Goal: Information Seeking & Learning: Learn about a topic

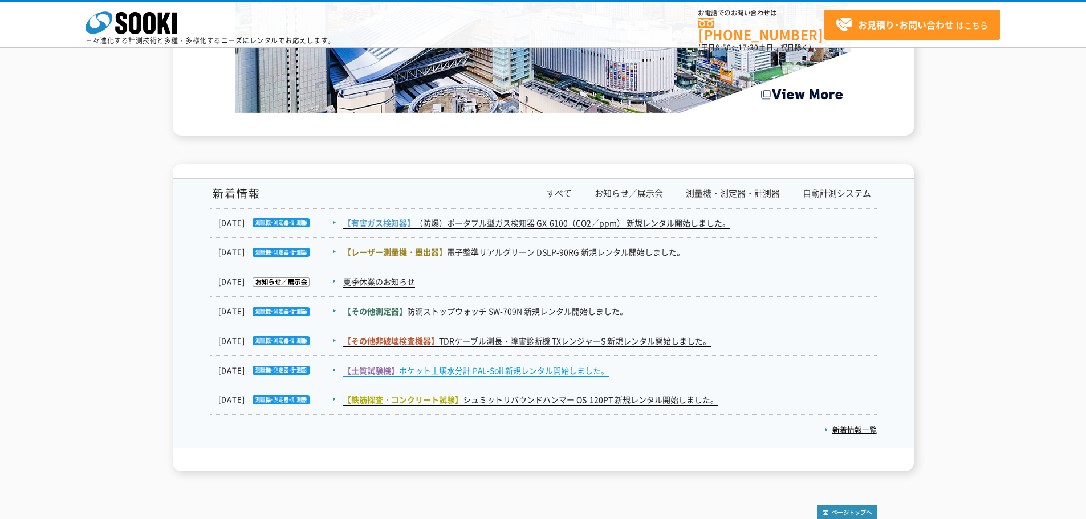
scroll to position [1757, 0]
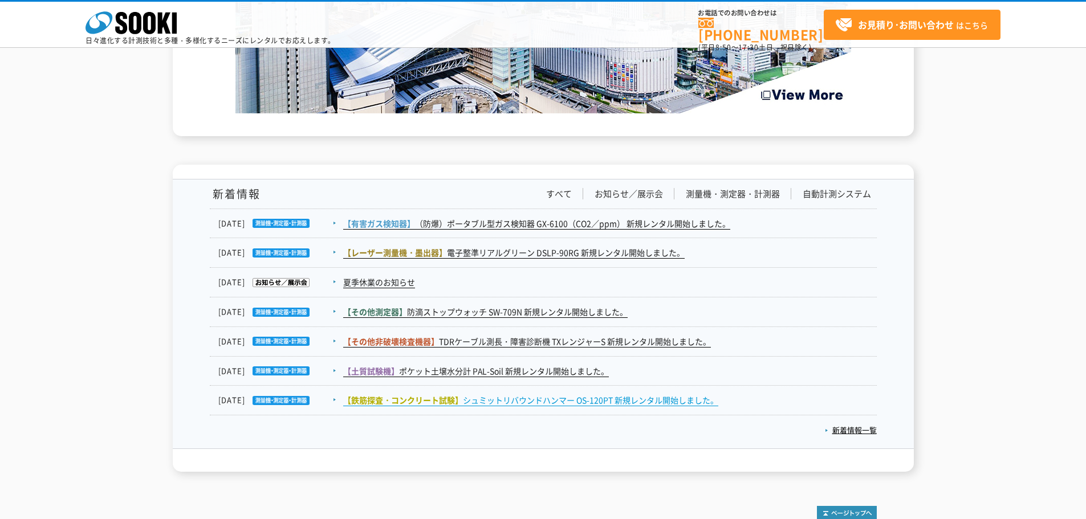
click at [500, 402] on link "【鉄筋探査・コンクリート試験】 シュミットリバウンドハンマー OS-120PT 新規レンタル開始しました。" at bounding box center [530, 400] width 375 height 12
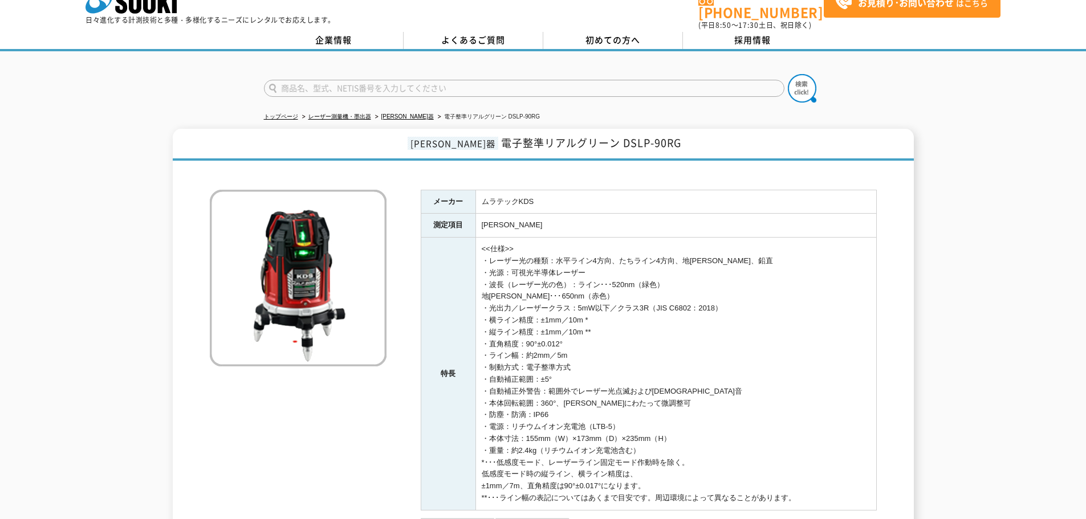
scroll to position [22, 0]
drag, startPoint x: 475, startPoint y: 139, endPoint x: 689, endPoint y: 134, distance: 214.4
click at [689, 134] on h1 "[PERSON_NAME]器 電子整準リアルグリーン DSLP-90RG" at bounding box center [543, 145] width 741 height 32
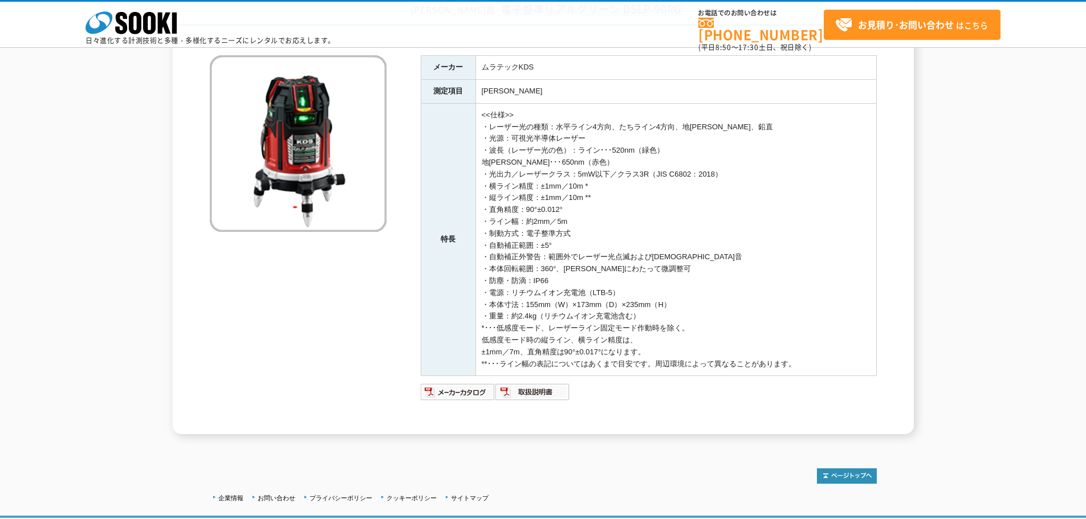
scroll to position [104, 0]
click at [475, 392] on img at bounding box center [458, 391] width 75 height 18
click at [717, 229] on td "<<仕様>> ・レーザー光の種類：水平ライン4方向、たちライン4方向、地[PERSON_NAME]、鉛直 ・光源：可視光半導体レーザー ・波長（レーザー光の色…" at bounding box center [675, 239] width 401 height 273
click at [702, 264] on td "<<仕様>> ・レーザー光の種類：水平ライン4方向、たちライン4方向、地[PERSON_NAME]、鉛直 ・光源：可視光半導体レーザー ・波長（レーザー光の色…" at bounding box center [675, 239] width 401 height 273
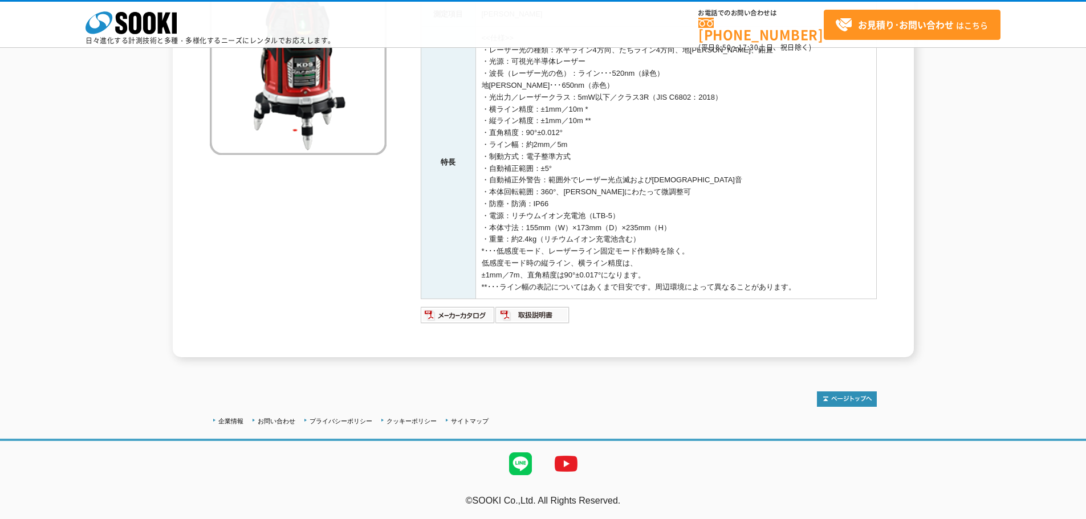
scroll to position [0, 0]
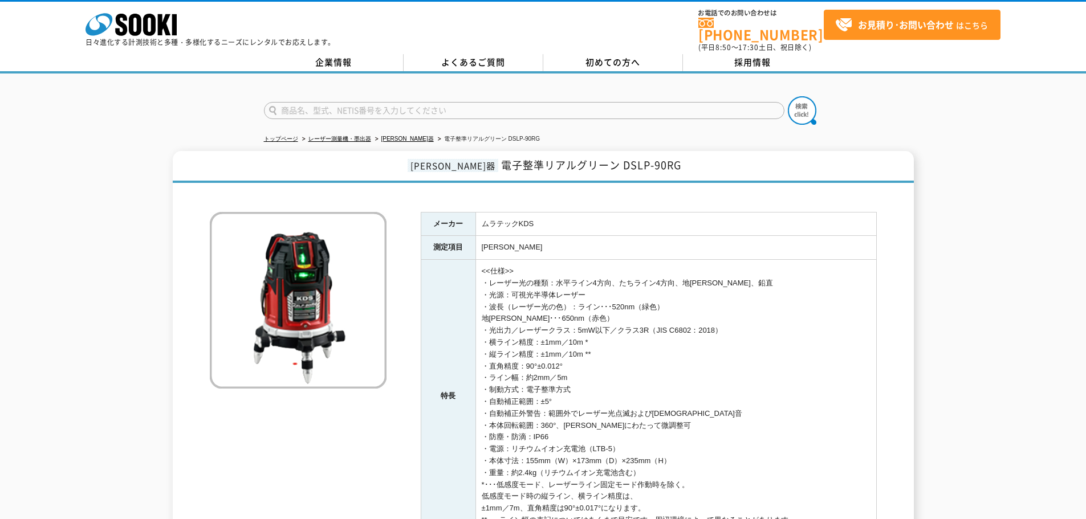
drag, startPoint x: 800, startPoint y: 286, endPoint x: 484, endPoint y: 278, distance: 315.9
click at [484, 278] on td "<<仕様>> ・レーザー光の種類：水平ライン4方向、たちライン4方向、地[PERSON_NAME]、鉛直 ・光源：可視光半導体レーザー ・波長（レーザー光の色…" at bounding box center [675, 396] width 401 height 273
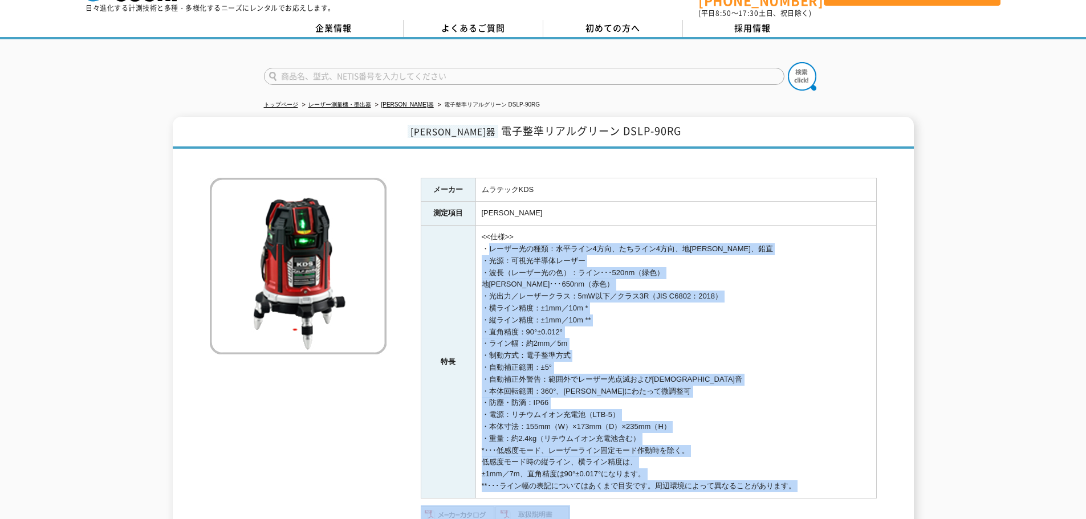
scroll to position [46, 0]
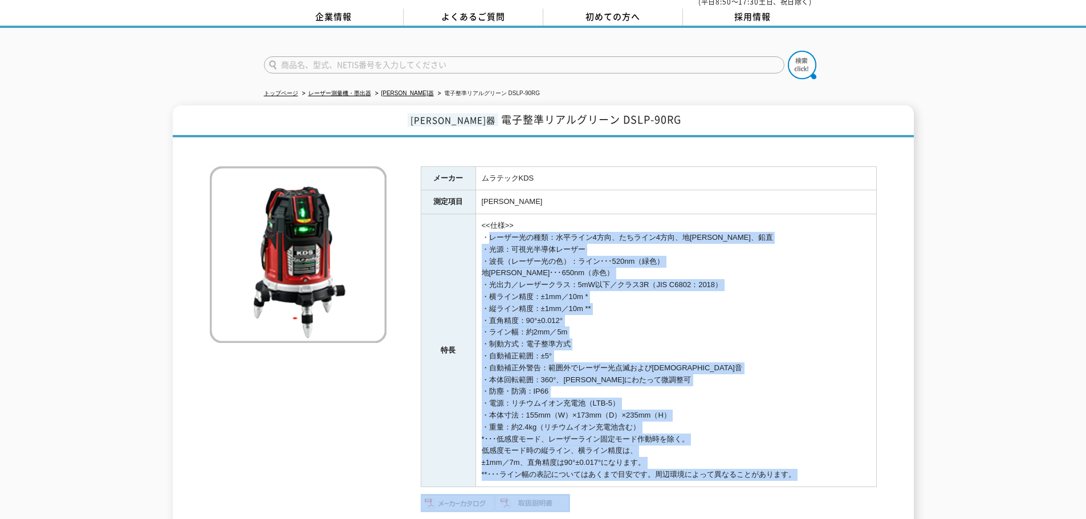
drag, startPoint x: 484, startPoint y: 278, endPoint x: 811, endPoint y: 465, distance: 376.3
click at [811, 465] on td "<<仕様>> ・レーザー光の種類：水平ライン4方向、たちライン4方向、地[PERSON_NAME]、鉛直 ・光源：可視光半導体レーザー ・波長（レーザー光の色…" at bounding box center [675, 350] width 401 height 273
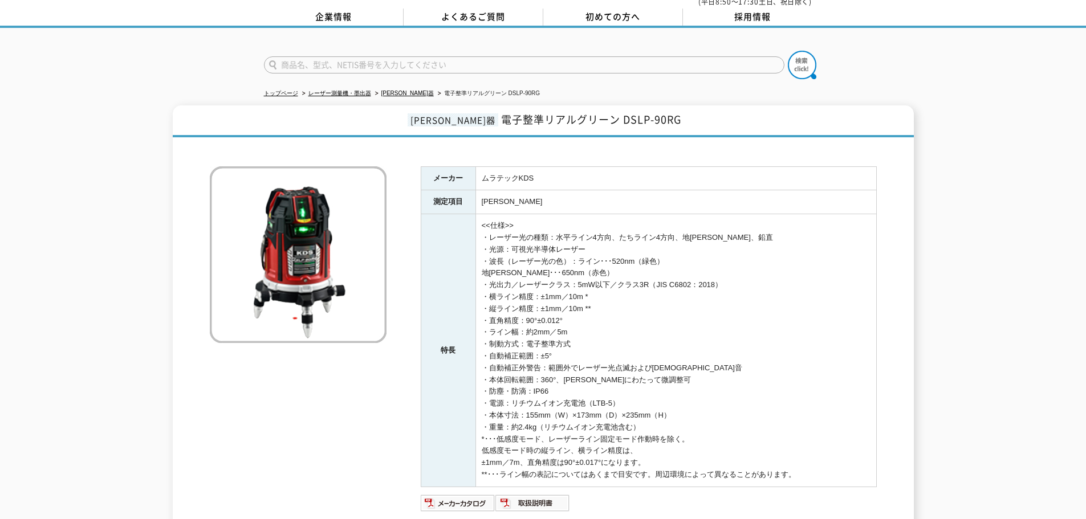
drag, startPoint x: 811, startPoint y: 465, endPoint x: 484, endPoint y: 230, distance: 402.6
click at [484, 230] on td "<<仕様>> ・レーザー光の種類：水平ライン4方向、たちライン4方向、地[PERSON_NAME]、鉛直 ・光源：可視光半導体レーザー ・波長（レーザー光の色…" at bounding box center [675, 350] width 401 height 273
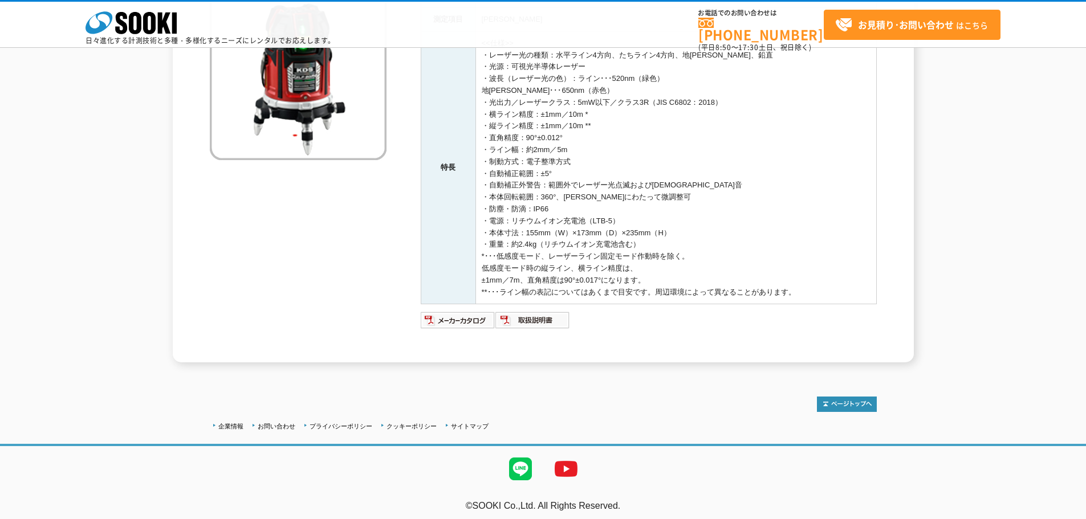
scroll to position [181, 0]
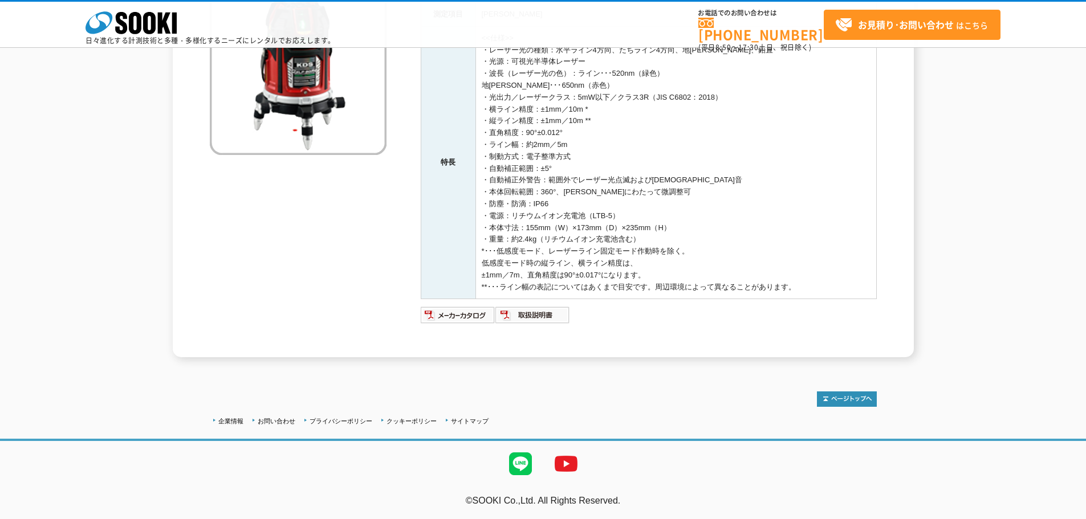
click at [626, 215] on td "<<仕様>> ・レーザー光の種類：水平ライン4方向、たちライン4方向、地[PERSON_NAME]、鉛直 ・光源：可視光半導体レーザー ・波長（レーザー光の色…" at bounding box center [675, 162] width 401 height 273
click at [647, 190] on td "<<仕様>> ・レーザー光の種類：水平ライン4方向、たちライン4方向、地[PERSON_NAME]、鉛直 ・光源：可視光半導体レーザー ・波長（レーザー光の色…" at bounding box center [675, 162] width 401 height 273
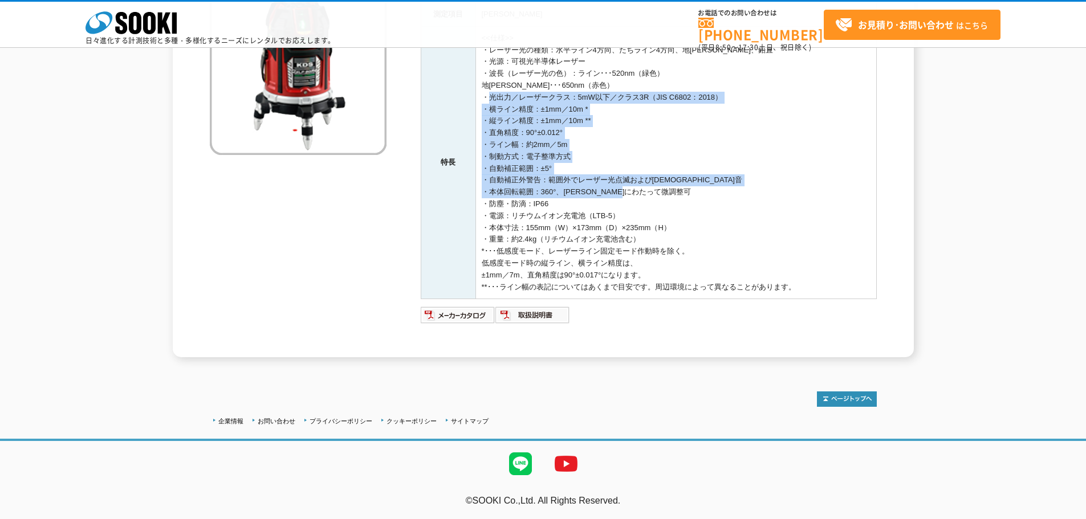
drag, startPoint x: 647, startPoint y: 190, endPoint x: 481, endPoint y: 95, distance: 191.5
click at [481, 95] on td "<<仕様>> ・レーザー光の種類：水平ライン4方向、たちライン4方向、地[PERSON_NAME]、鉛直 ・光源：可視光半導体レーザー ・波長（レーザー光の色…" at bounding box center [675, 162] width 401 height 273
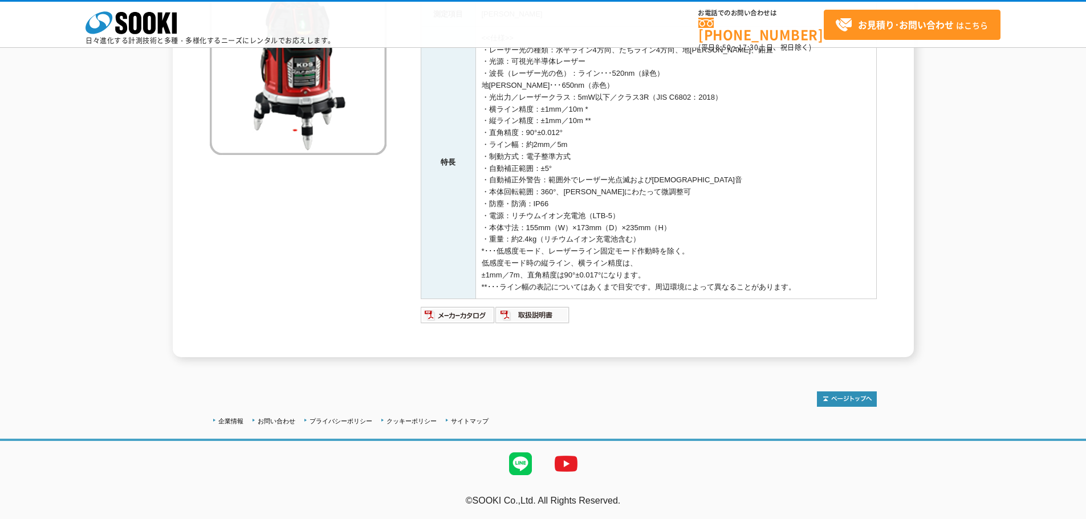
drag, startPoint x: 481, startPoint y: 95, endPoint x: 801, endPoint y: 298, distance: 378.7
click at [801, 298] on td "<<仕様>> ・レーザー光の種類：水平ライン4方向、たちライン4方向、地[PERSON_NAME]、鉛直 ・光源：可視光半導体レーザー ・波長（レーザー光の色…" at bounding box center [675, 162] width 401 height 273
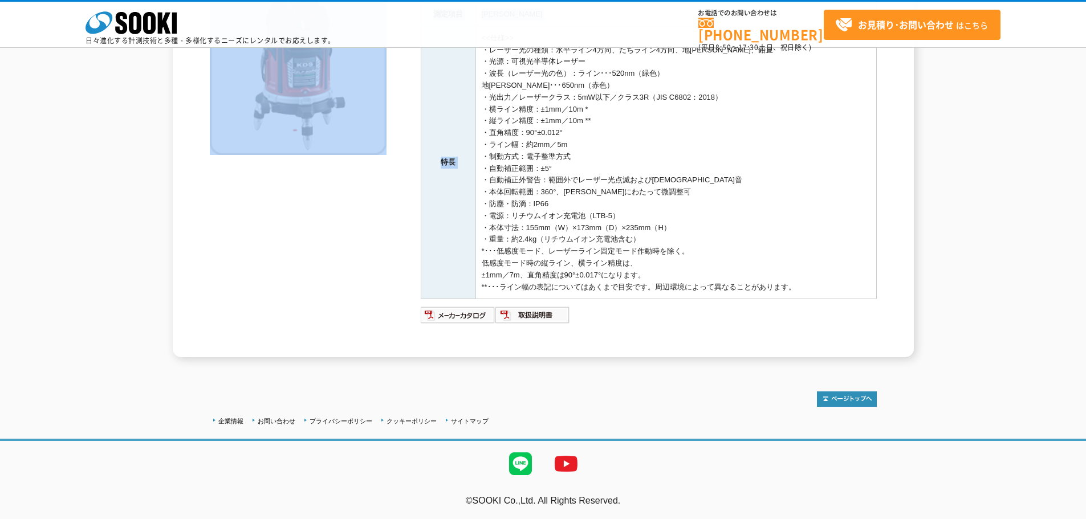
drag, startPoint x: 481, startPoint y: 263, endPoint x: 830, endPoint y: 296, distance: 351.0
click at [830, 296] on td "<<仕様>> ・レーザー光の種類：水平ライン4方向、たちライン4方向、地[PERSON_NAME]、鉛直 ・光源：可視光半導体レーザー ・波長（レーザー光の色…" at bounding box center [675, 162] width 401 height 273
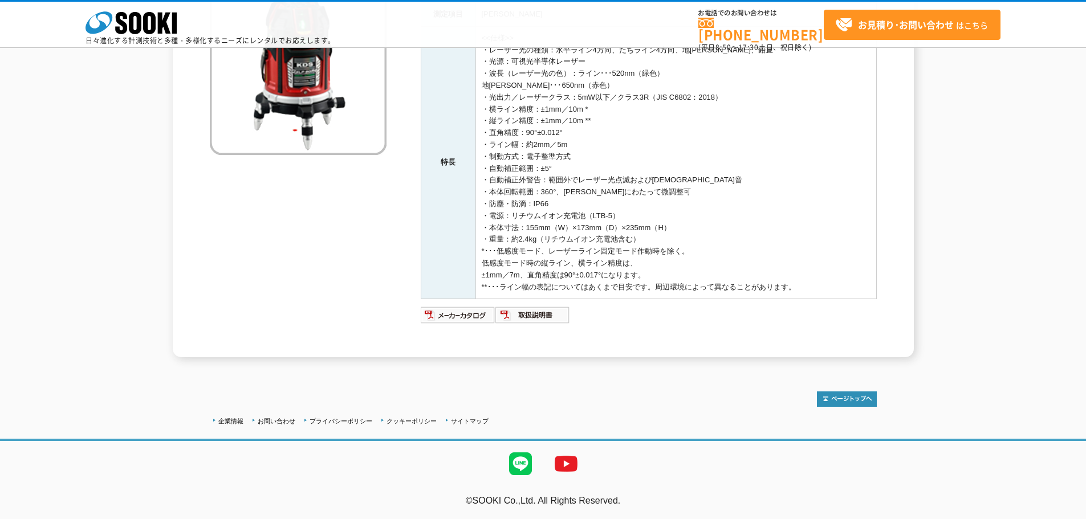
scroll to position [0, 0]
